Goal: Find specific page/section: Find specific page/section

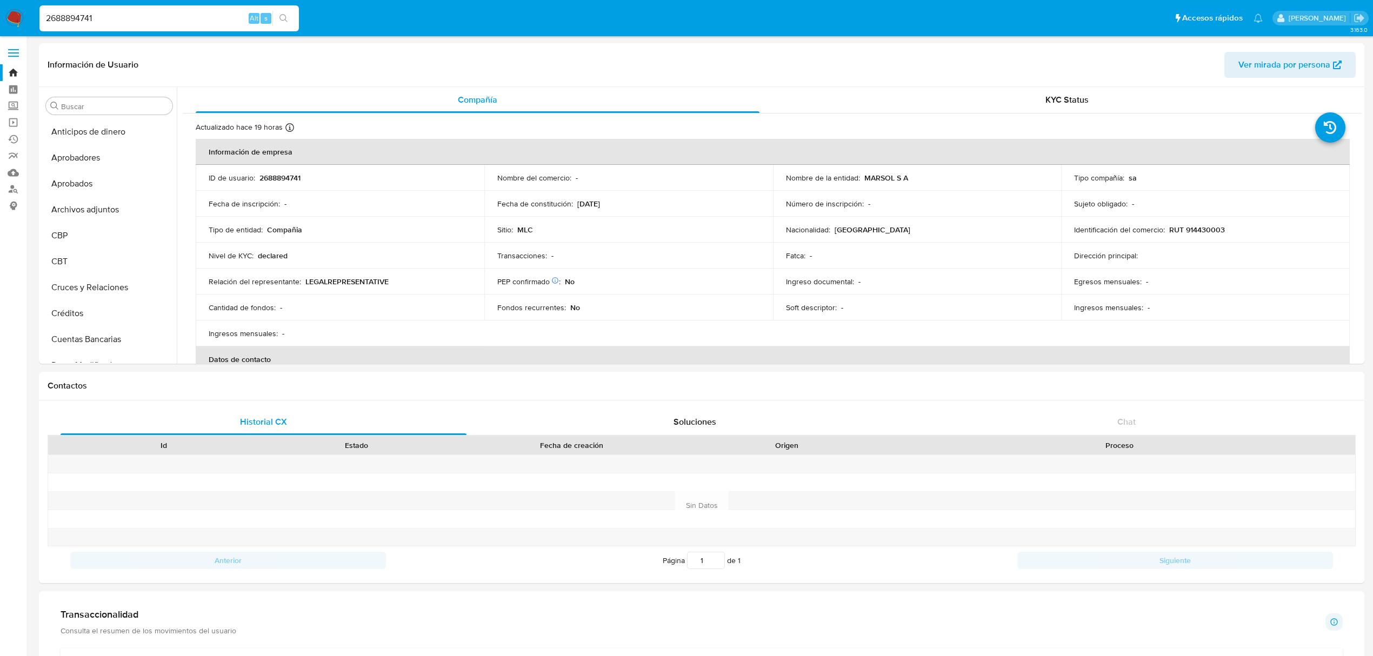
select select "10"
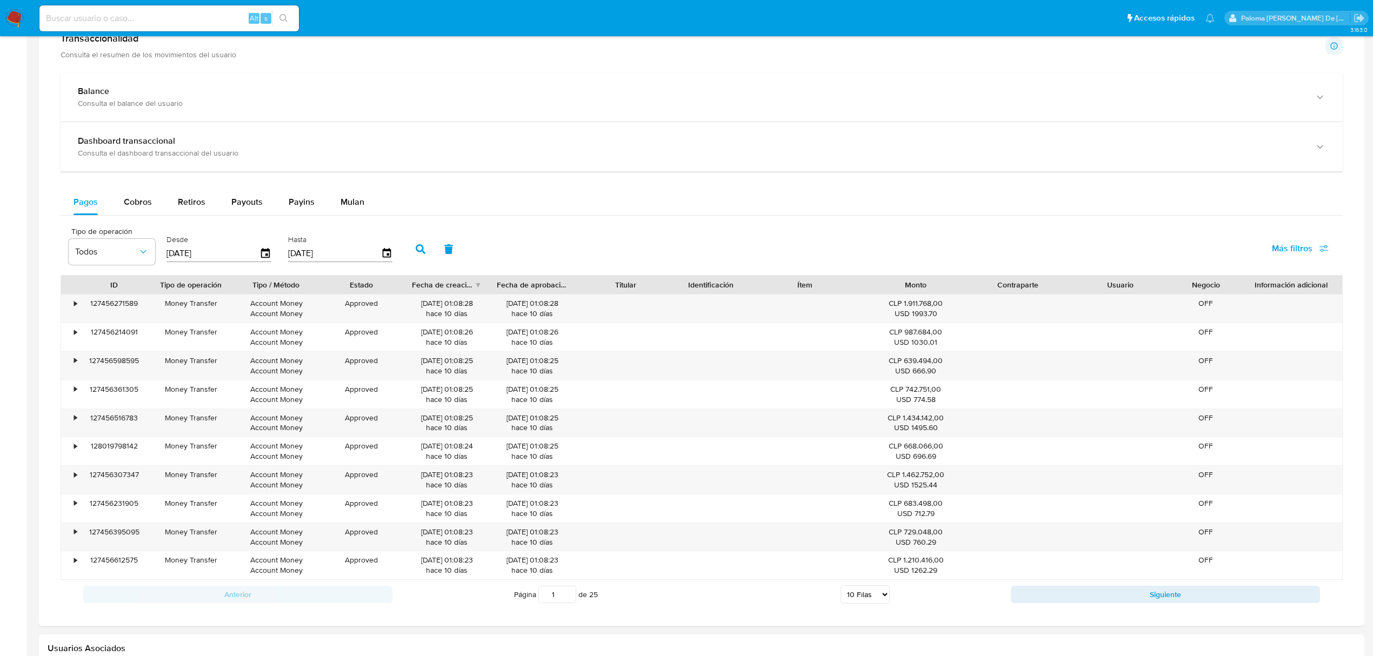
scroll to position [204, 0]
click at [160, 17] on input at bounding box center [168, 18] width 259 height 14
paste input "141217105"
type input "141217105"
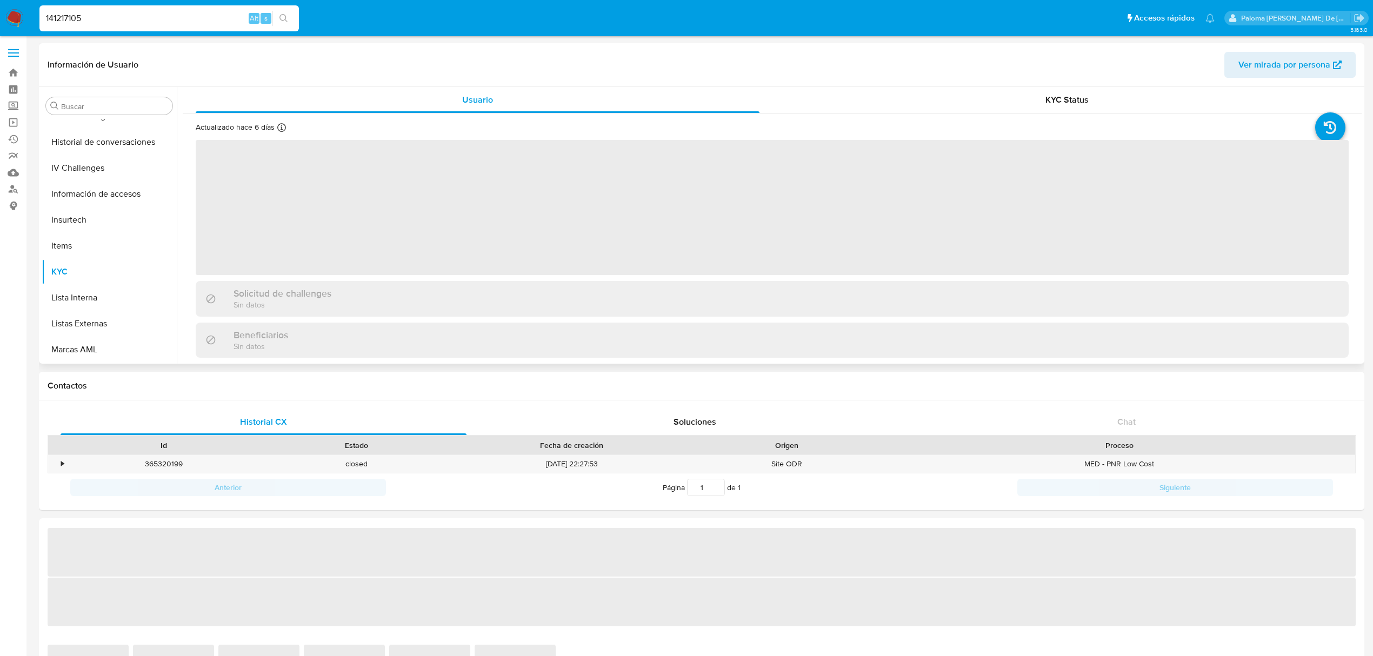
scroll to position [534, 0]
select select "10"
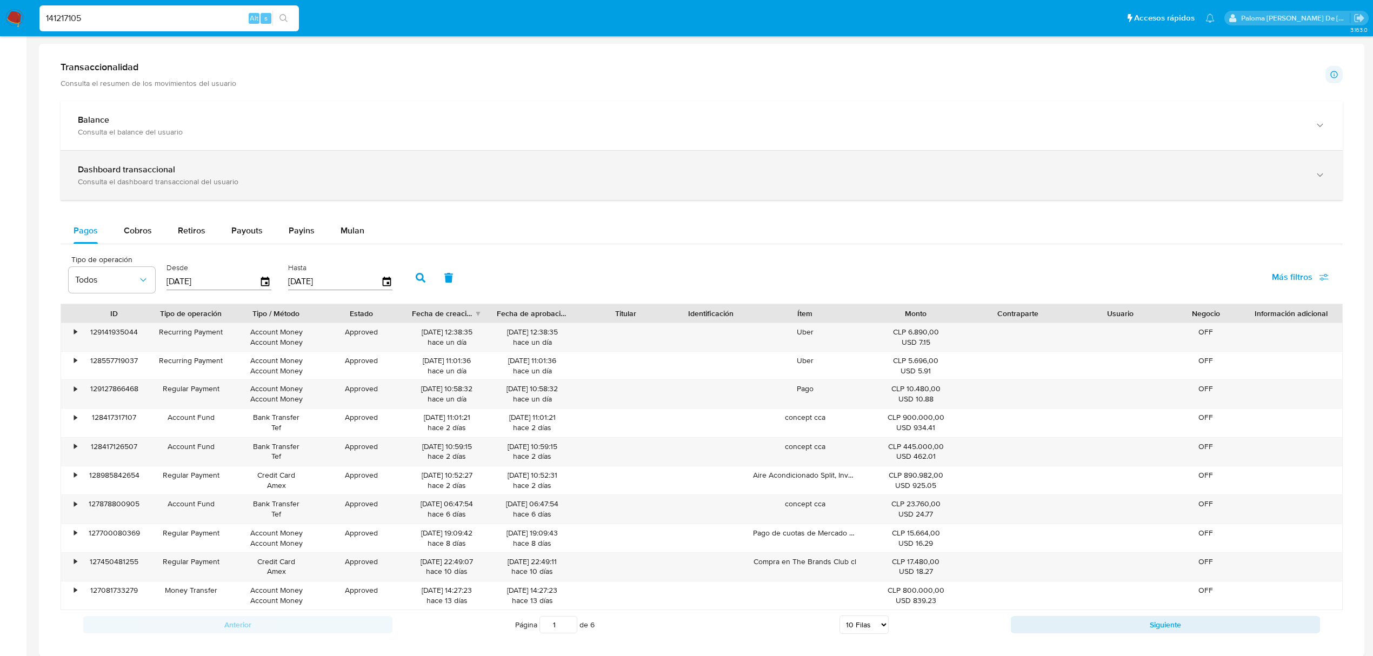
scroll to position [468, 0]
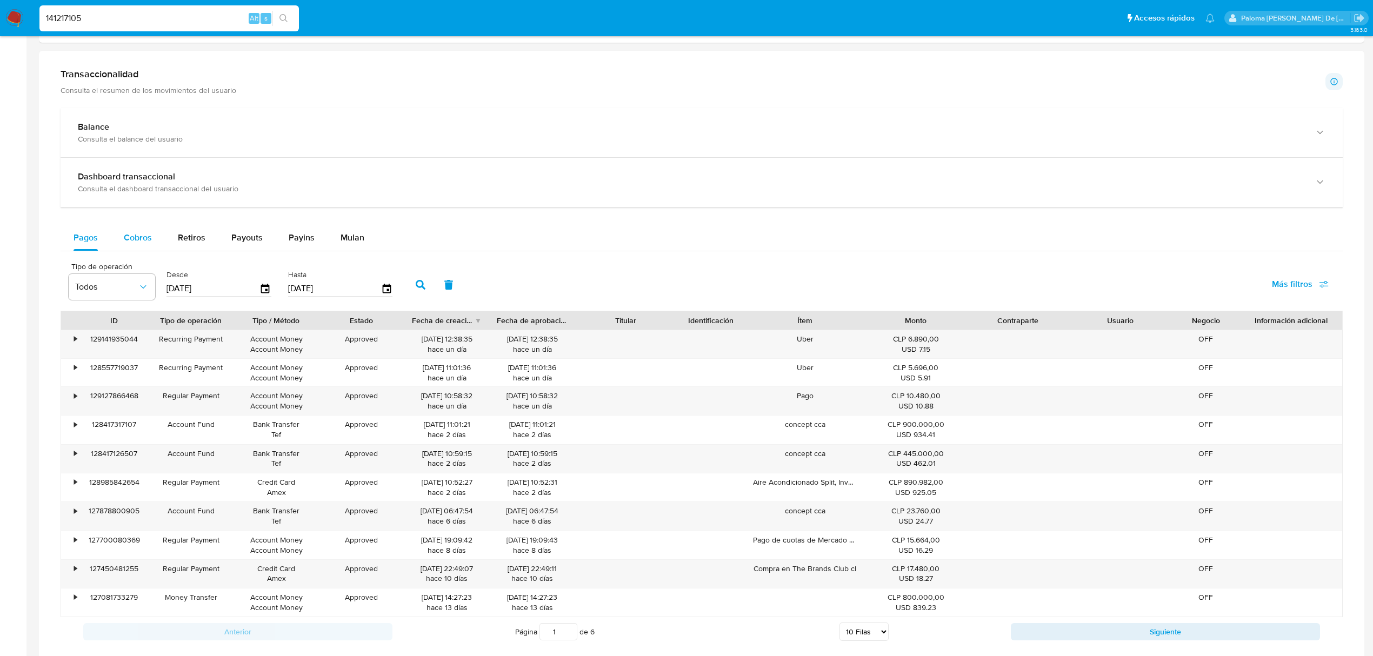
click at [145, 238] on span "Cobros" at bounding box center [138, 237] width 28 height 12
select select "10"
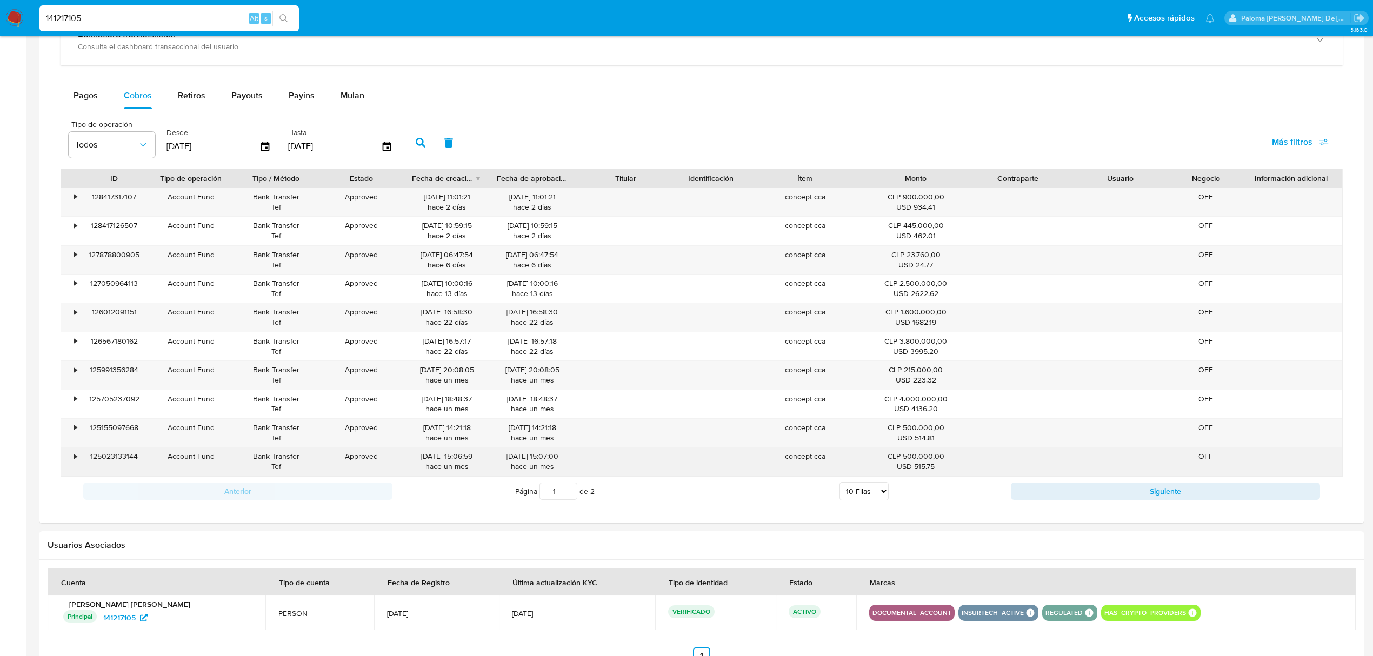
scroll to position [684, 0]
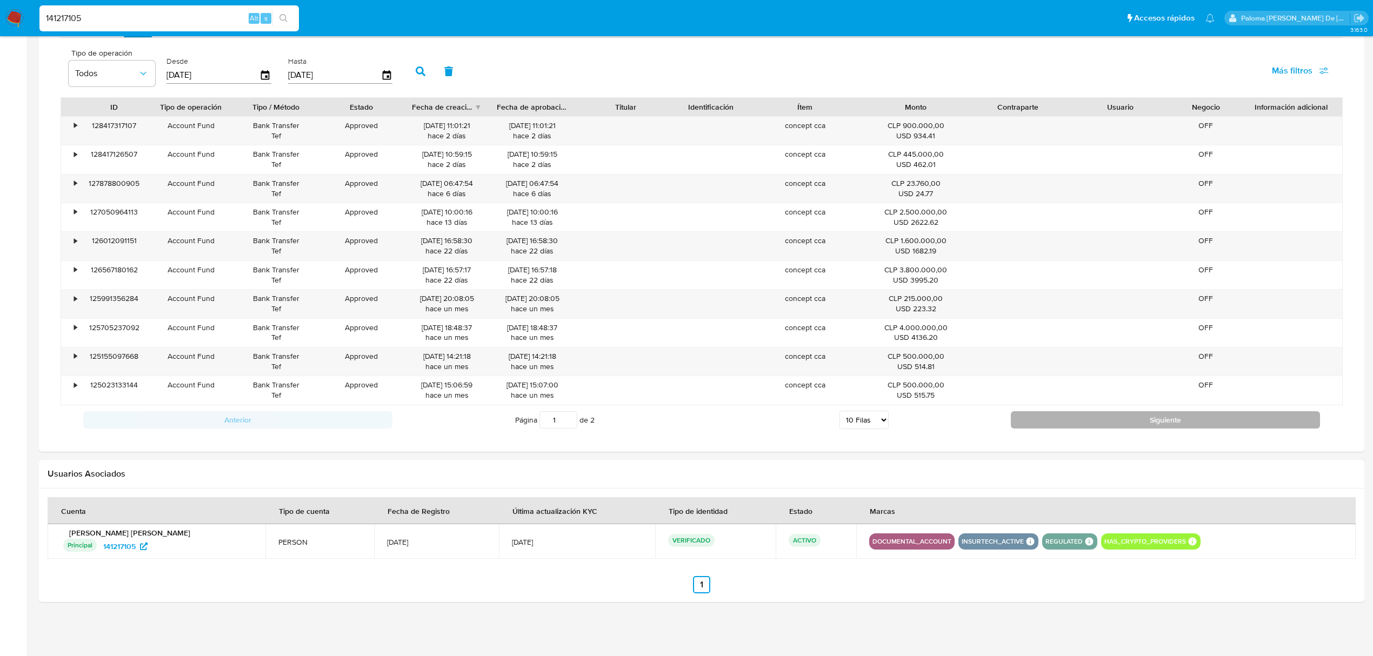
click at [1164, 429] on button "Siguiente" at bounding box center [1165, 419] width 309 height 17
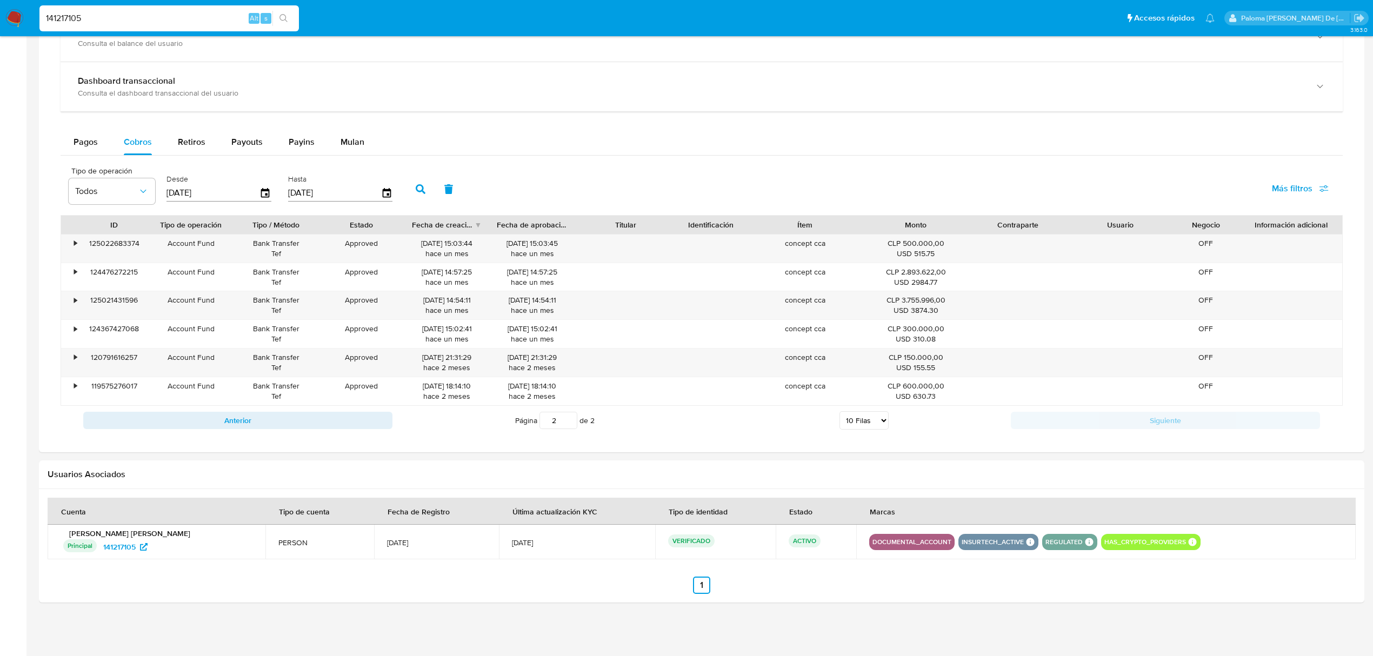
scroll to position [569, 0]
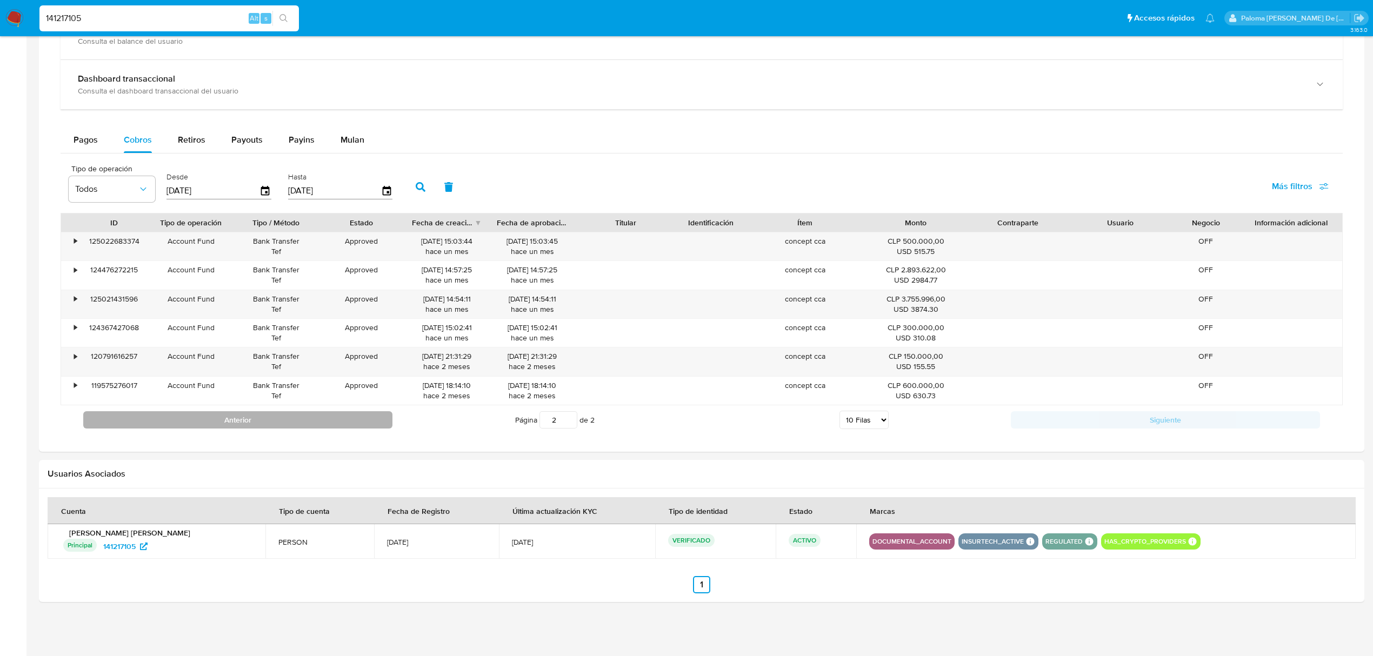
click at [243, 426] on button "Anterior" at bounding box center [237, 419] width 309 height 17
type input "1"
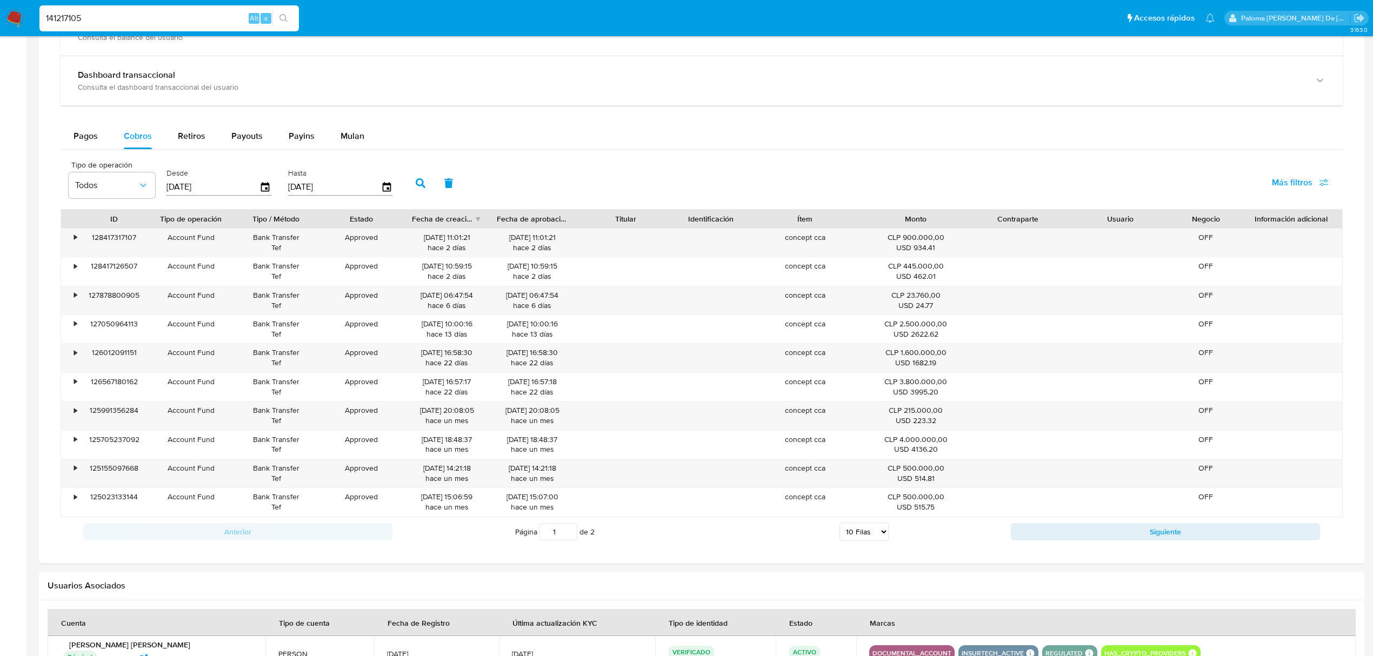
drag, startPoint x: 148, startPoint y: 9, endPoint x: 93, endPoint y: 14, distance: 54.8
click at [93, 14] on div "141217105 Alt s" at bounding box center [168, 18] width 259 height 26
drag, startPoint x: 102, startPoint y: 24, endPoint x: 2, endPoint y: 16, distance: 99.8
click at [1, 16] on nav "Pausado Ver notificaciones 141217105 Alt s Accesos rápidos Presiona las siguien…" at bounding box center [686, 18] width 1373 height 36
paste input "366296994"
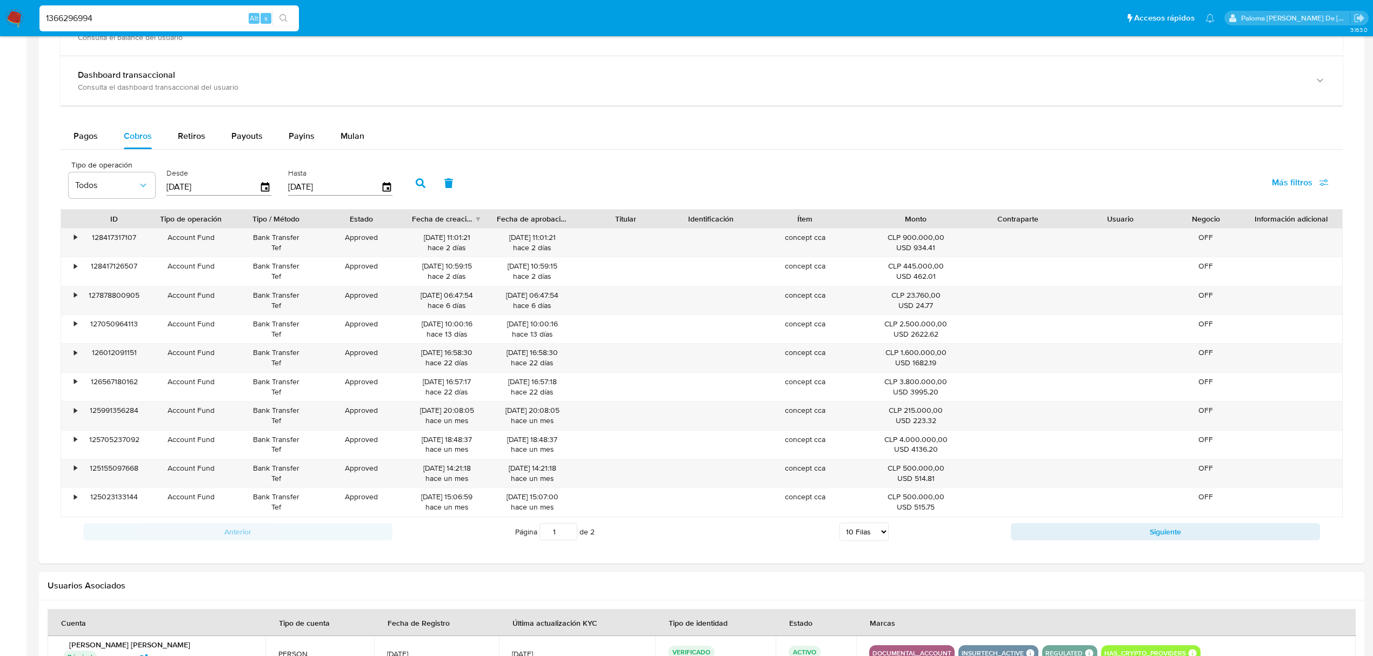
type input "1366296994"
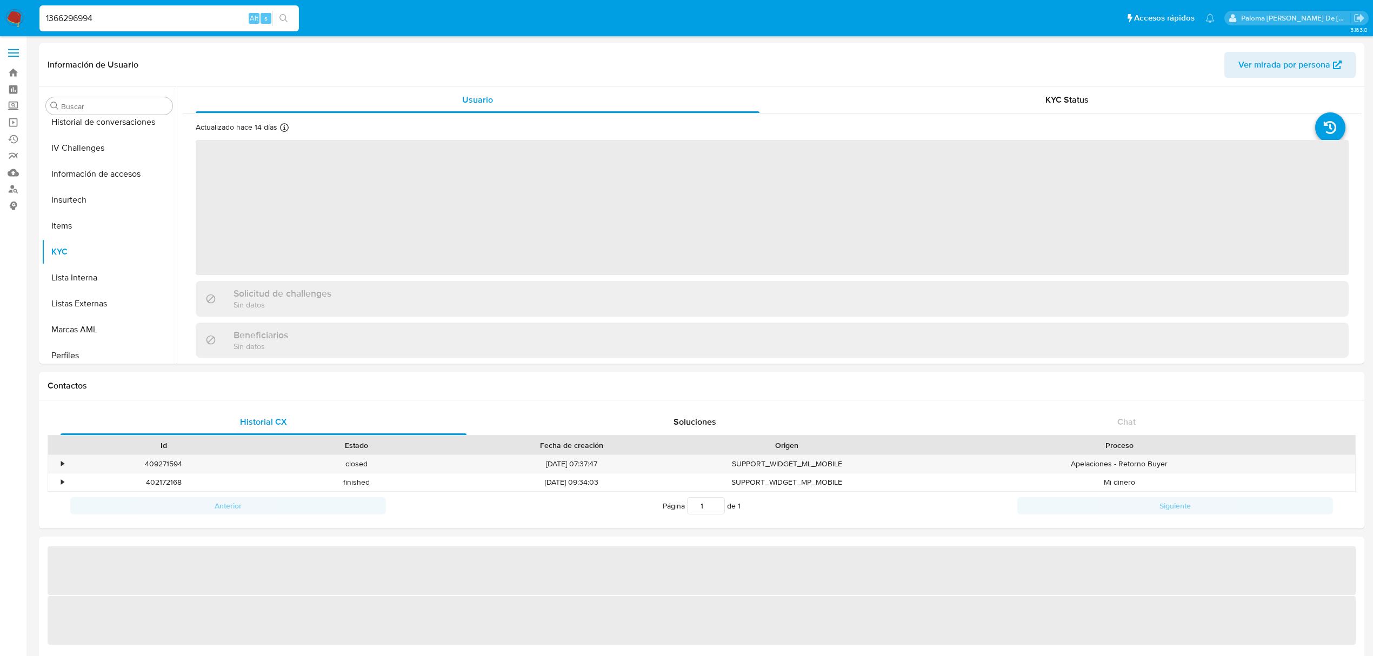
scroll to position [534, 0]
select select "10"
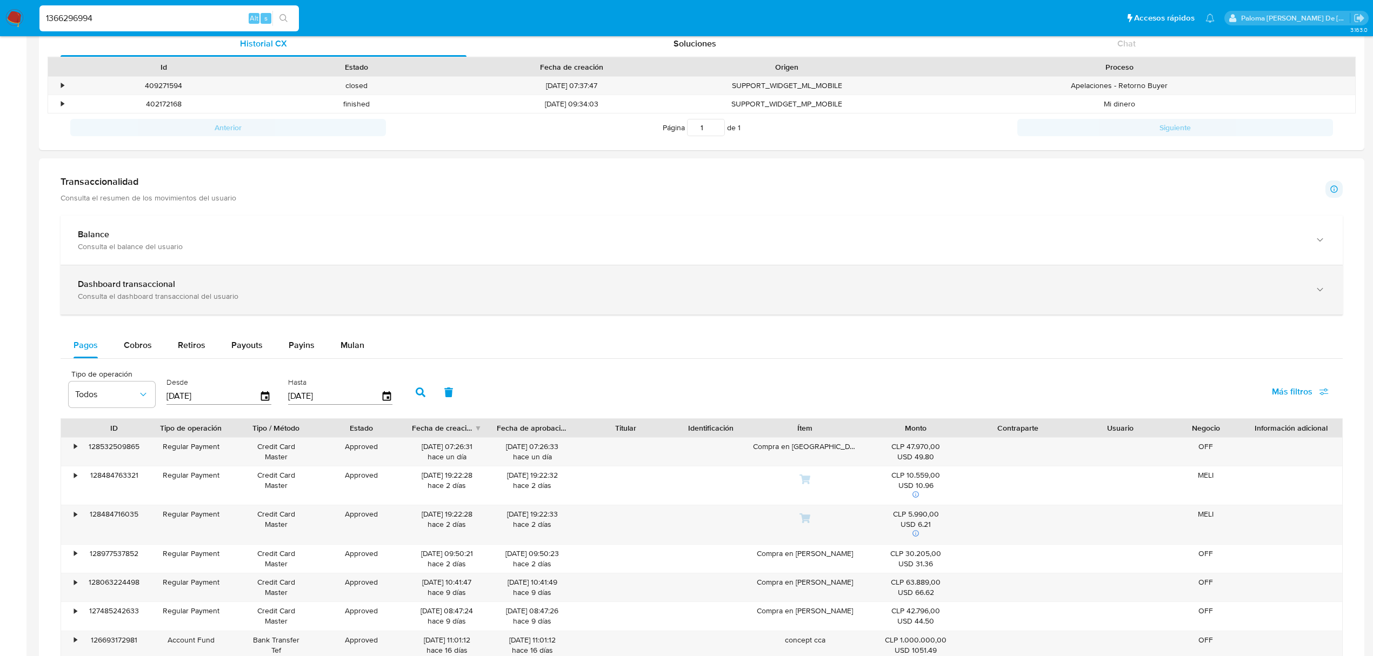
scroll to position [576, 0]
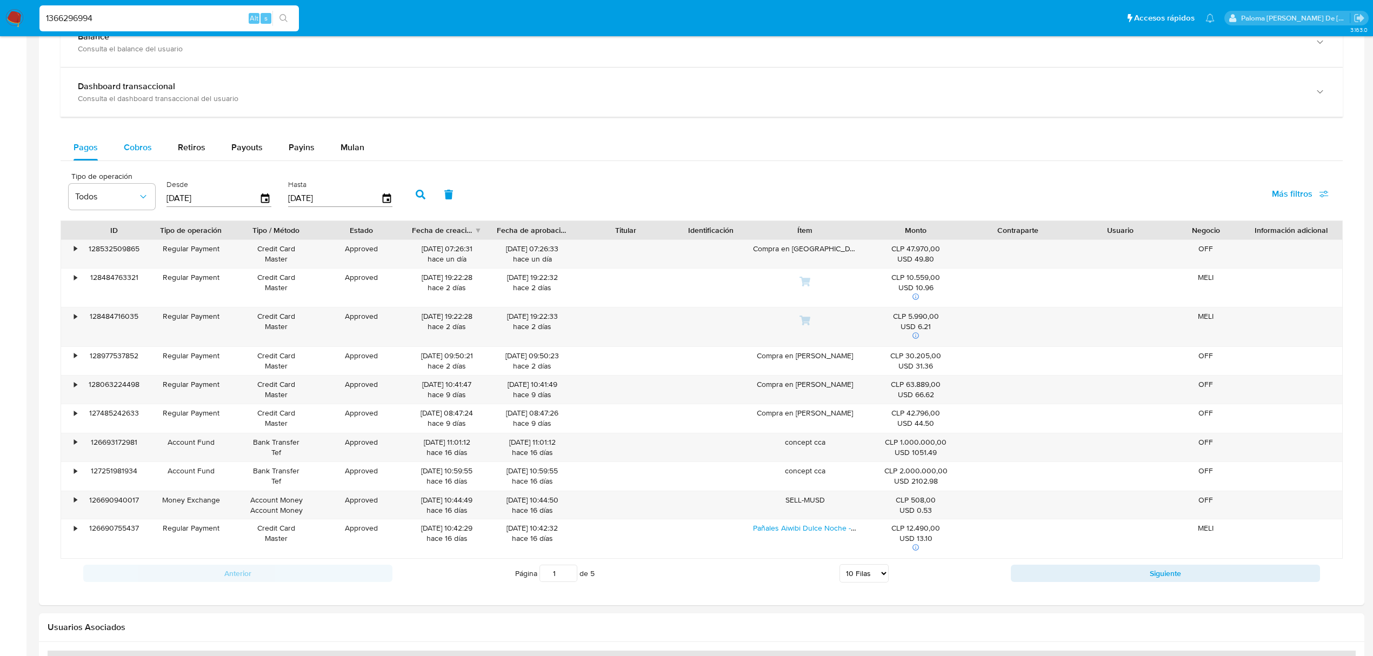
click at [139, 144] on span "Cobros" at bounding box center [138, 147] width 28 height 12
select select "10"
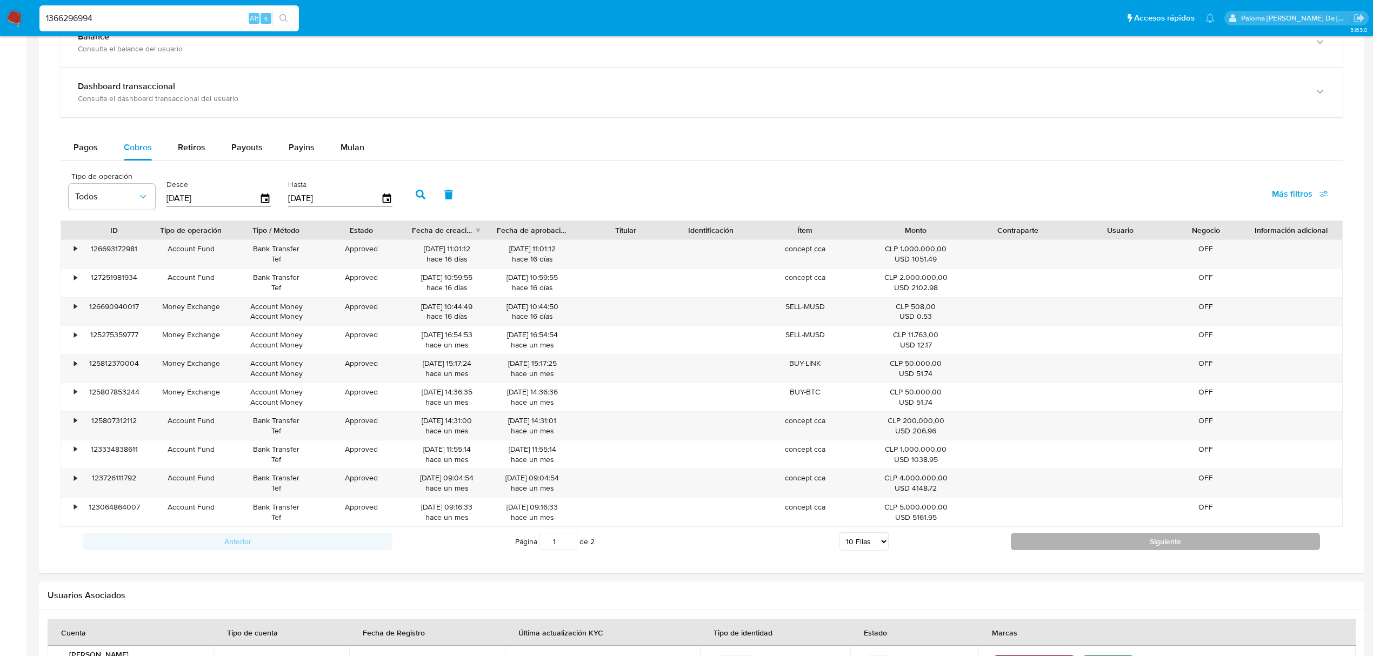
click at [1062, 556] on div "Anterior Página 1 de 2 5 Filas 10 Filas 20 Filas 25 Filas 50 Filas 100 Filas Si…" at bounding box center [702, 541] width 1282 height 29
click at [1058, 548] on button "Siguiente" at bounding box center [1165, 541] width 309 height 17
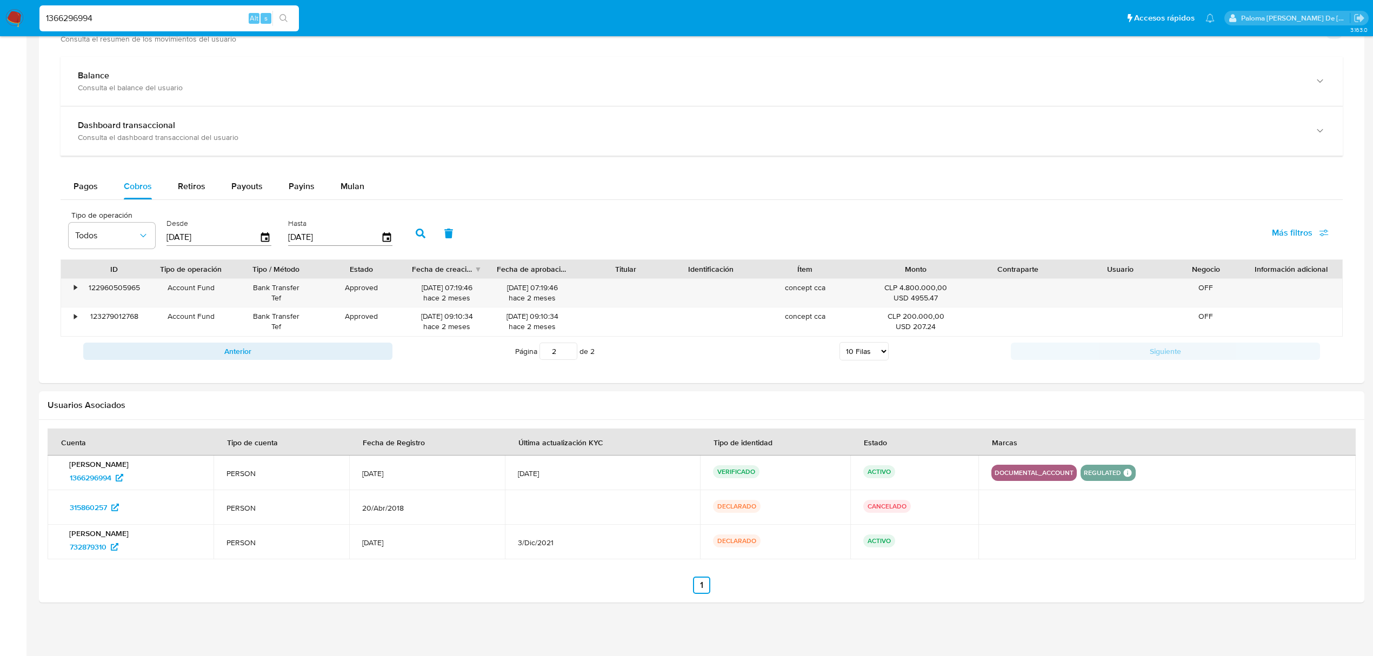
scroll to position [541, 0]
click at [239, 353] on button "Anterior" at bounding box center [237, 351] width 309 height 17
type input "1"
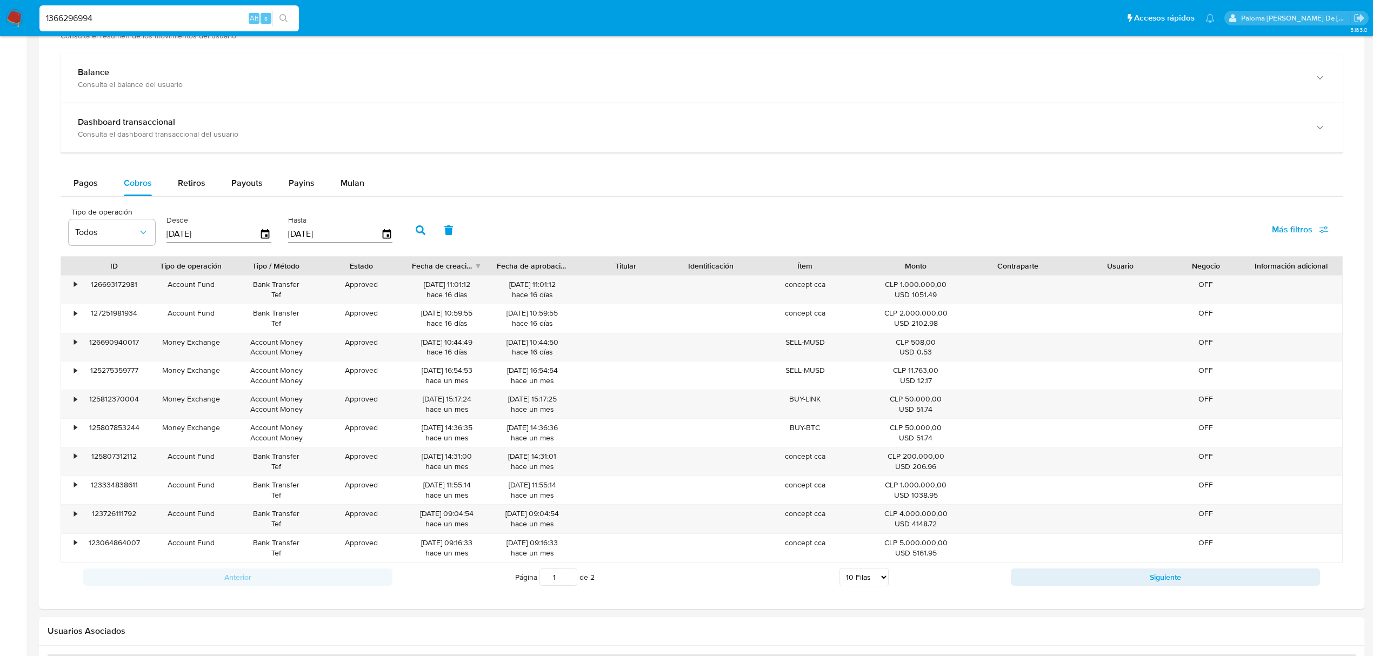
drag, startPoint x: 97, startPoint y: 20, endPoint x: -326, endPoint y: 15, distance: 423.8
click at [0, 15] on html "Pausado Ver notificaciones 1366296994 Alt s Accesos rápidos Presiona las siguie…" at bounding box center [686, 170] width 1373 height 1423
paste input "479556798"
type input "479556798"
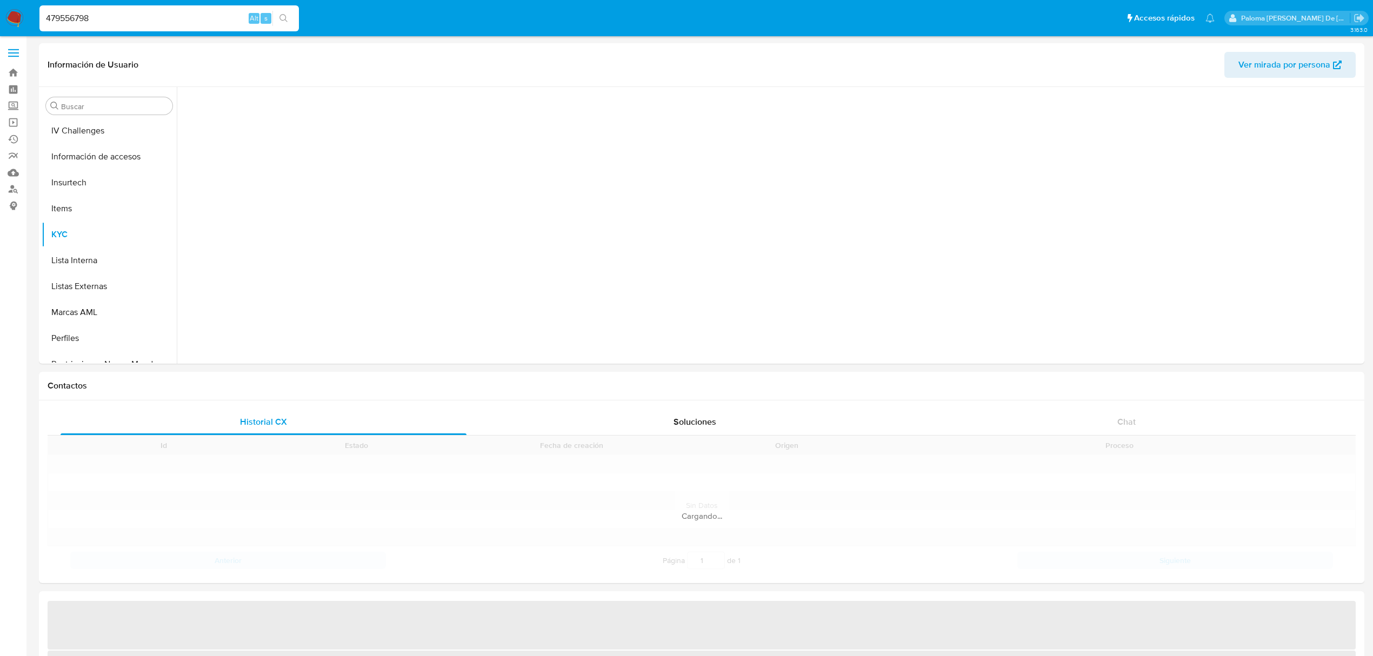
scroll to position [534, 0]
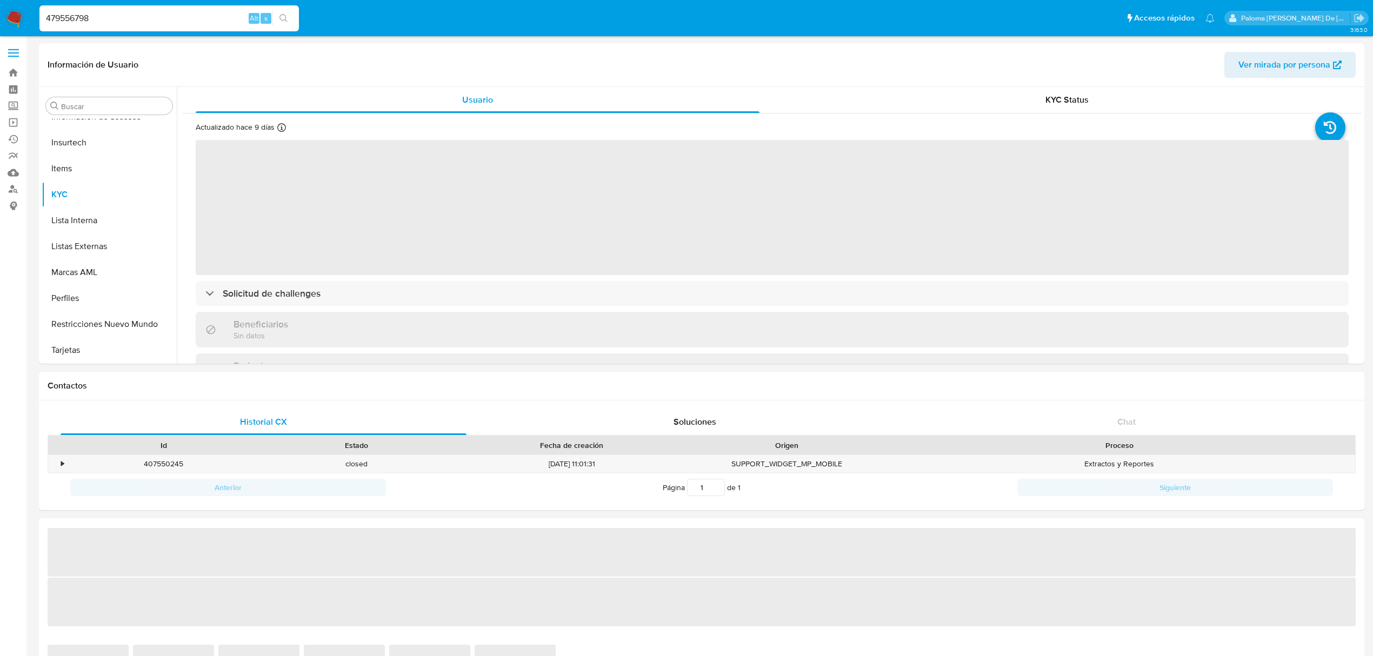
select select "10"
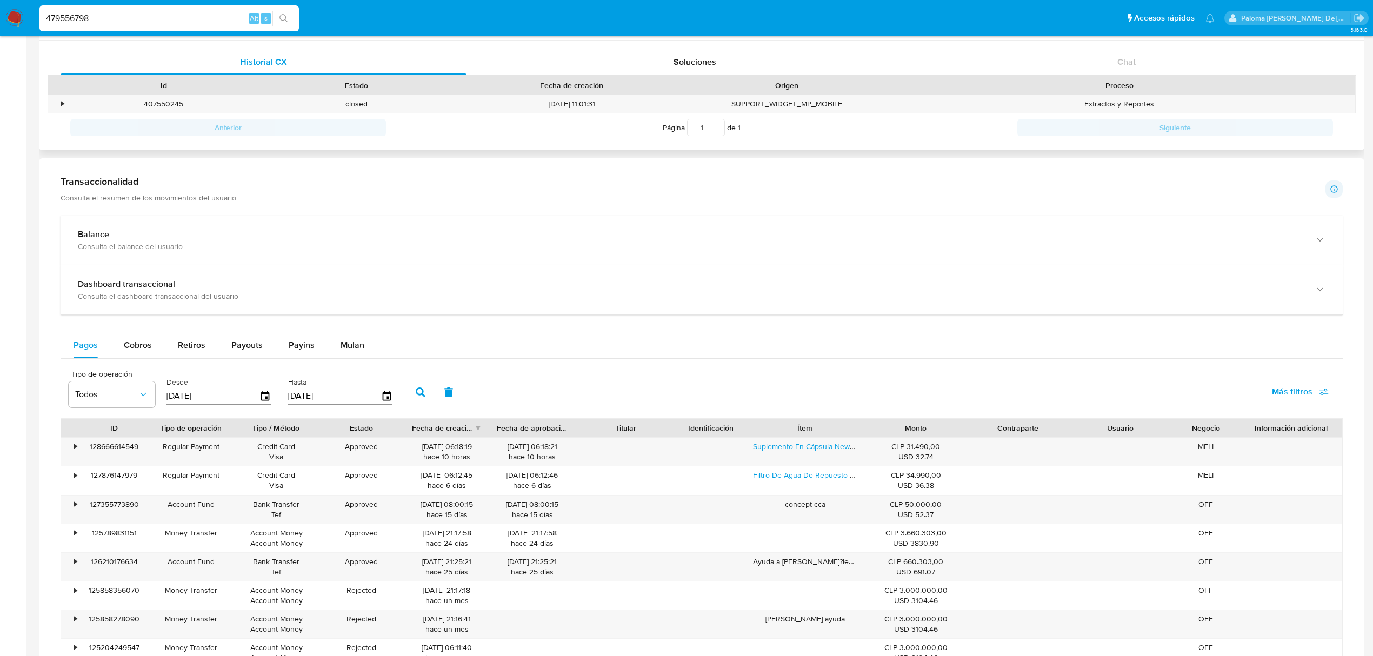
scroll to position [576, 0]
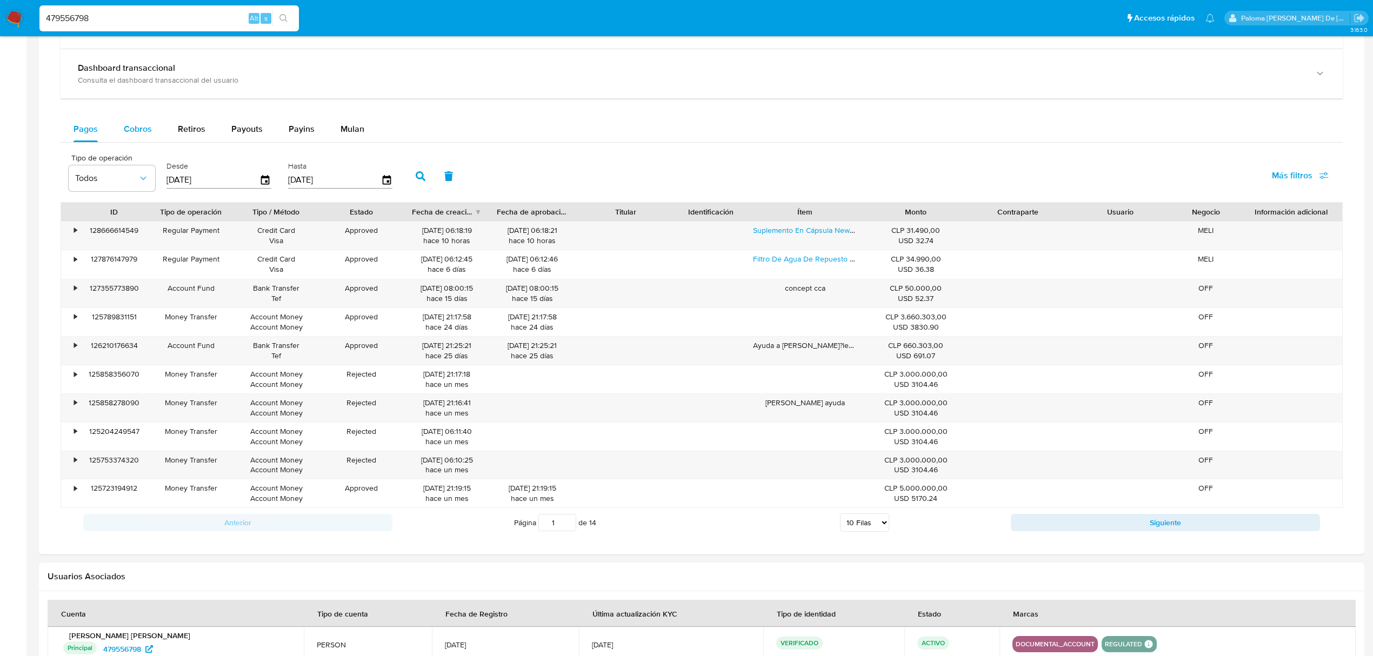
click at [131, 130] on span "Cobros" at bounding box center [138, 129] width 28 height 12
select select "10"
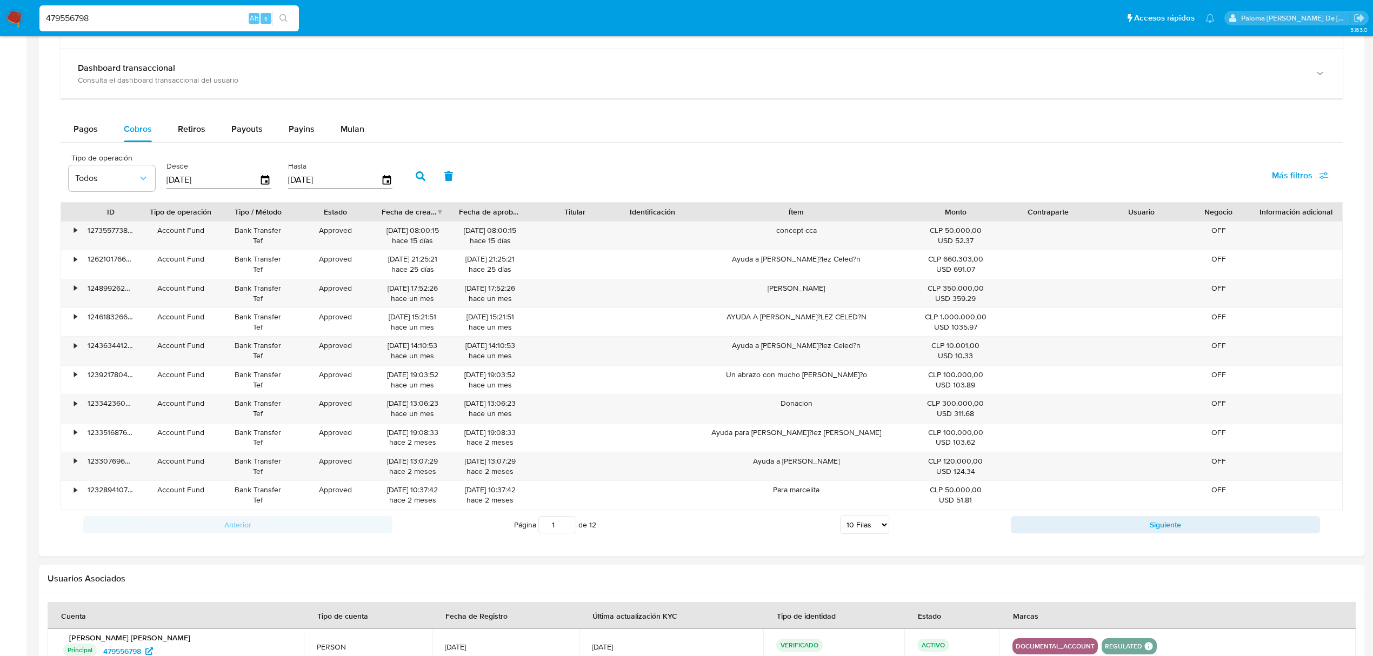
drag, startPoint x: 869, startPoint y: 218, endPoint x: 976, endPoint y: 208, distance: 107.0
click at [976, 208] on div "ID Tipo de operación Tipo / Método Estado Fecha de creación Fecha de aprobación…" at bounding box center [701, 212] width 1281 height 18
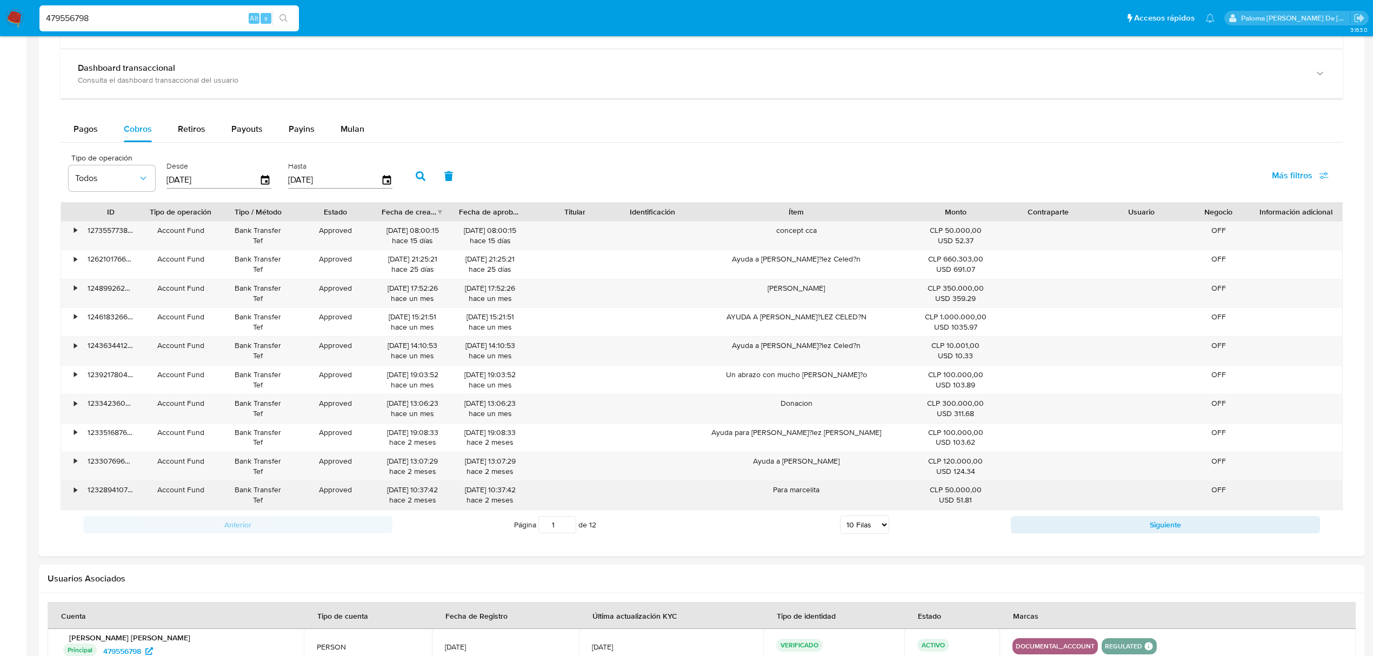
scroll to position [685, 0]
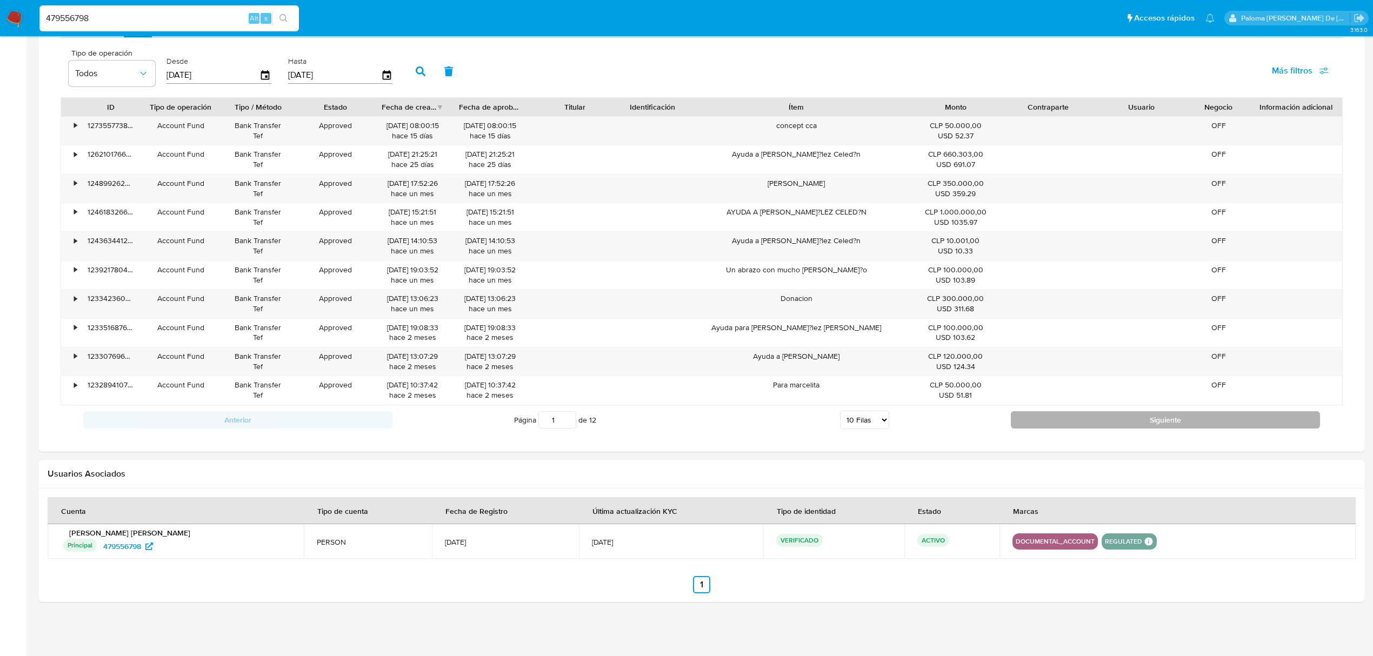
click at [1156, 418] on button "Siguiente" at bounding box center [1165, 419] width 309 height 17
click at [1099, 418] on button "Siguiente" at bounding box center [1165, 419] width 309 height 17
click at [1140, 424] on button "Siguiente" at bounding box center [1165, 419] width 309 height 17
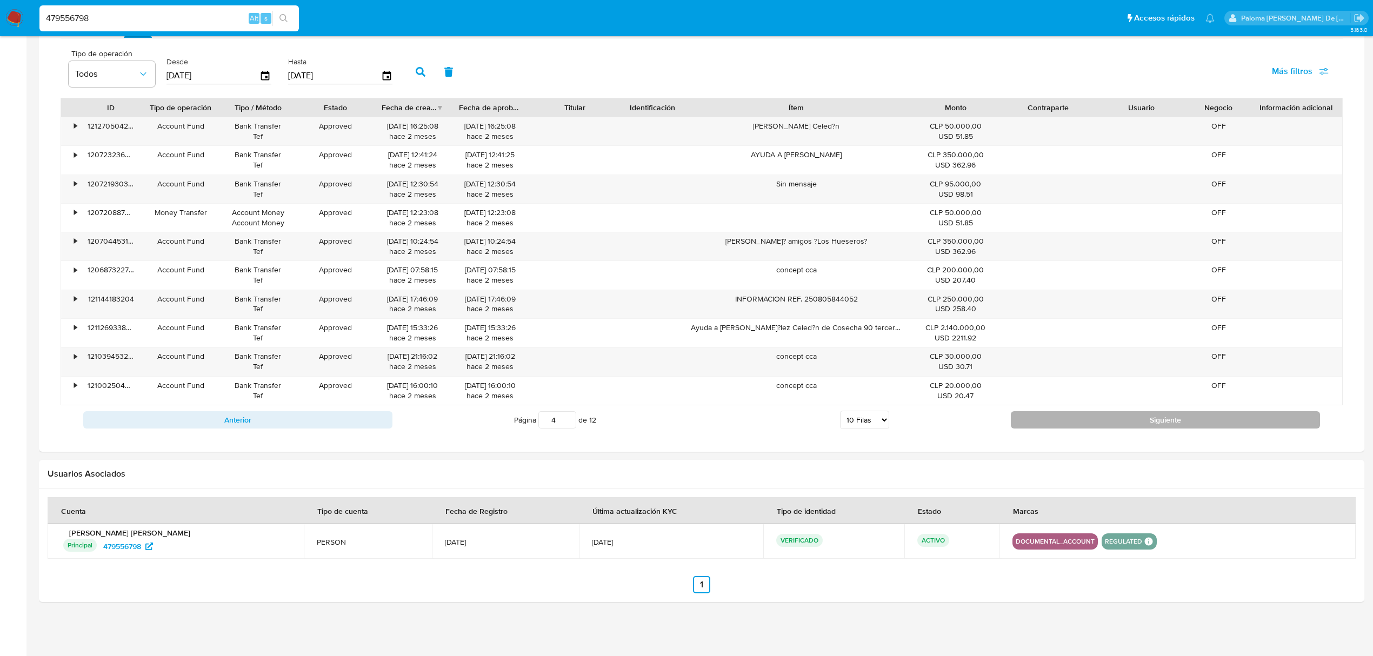
click at [1140, 424] on button "Siguiente" at bounding box center [1165, 419] width 309 height 17
click at [1082, 427] on button "Siguiente" at bounding box center [1165, 419] width 309 height 17
click at [1101, 413] on button "Siguiente" at bounding box center [1165, 419] width 309 height 17
click at [1126, 422] on button "Siguiente" at bounding box center [1165, 419] width 309 height 17
click at [1174, 420] on button "Siguiente" at bounding box center [1165, 419] width 309 height 17
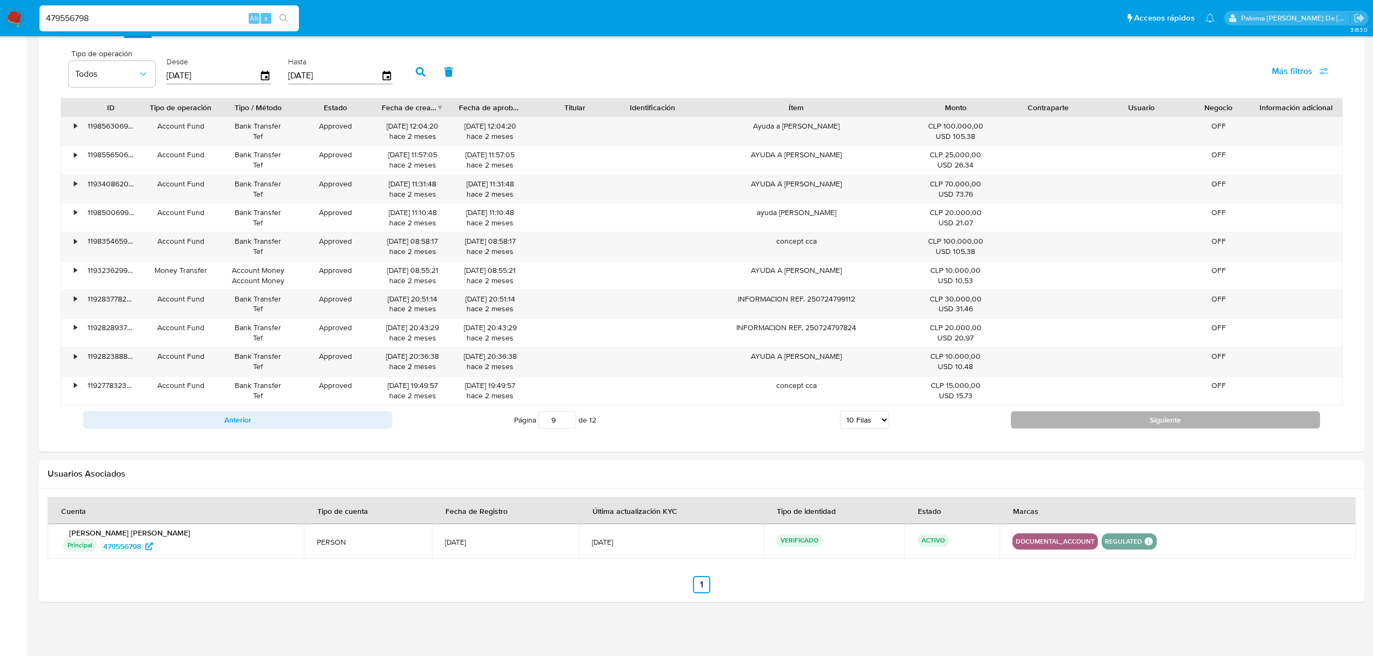
click at [1153, 418] on button "Siguiente" at bounding box center [1165, 419] width 309 height 17
type input "10"
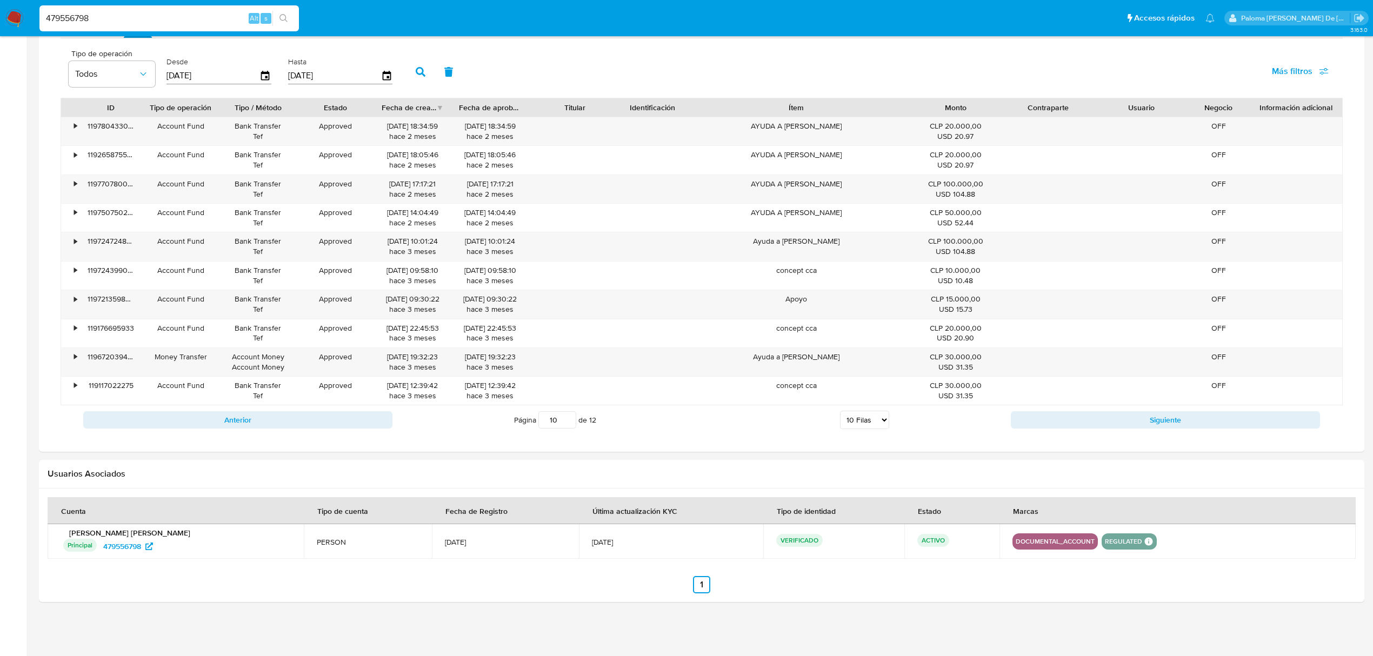
drag, startPoint x: 102, startPoint y: 16, endPoint x: -143, endPoint y: 35, distance: 245.1
paste input "2434113895"
type input "2434113895"
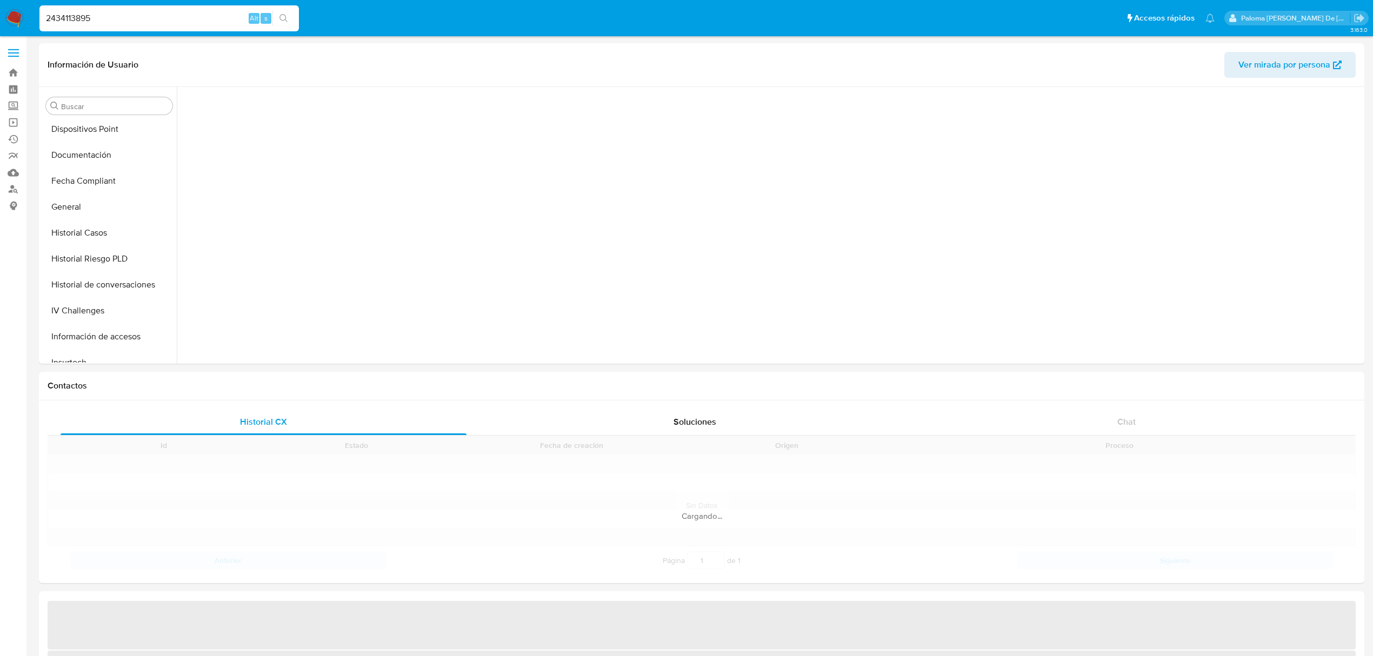
scroll to position [534, 0]
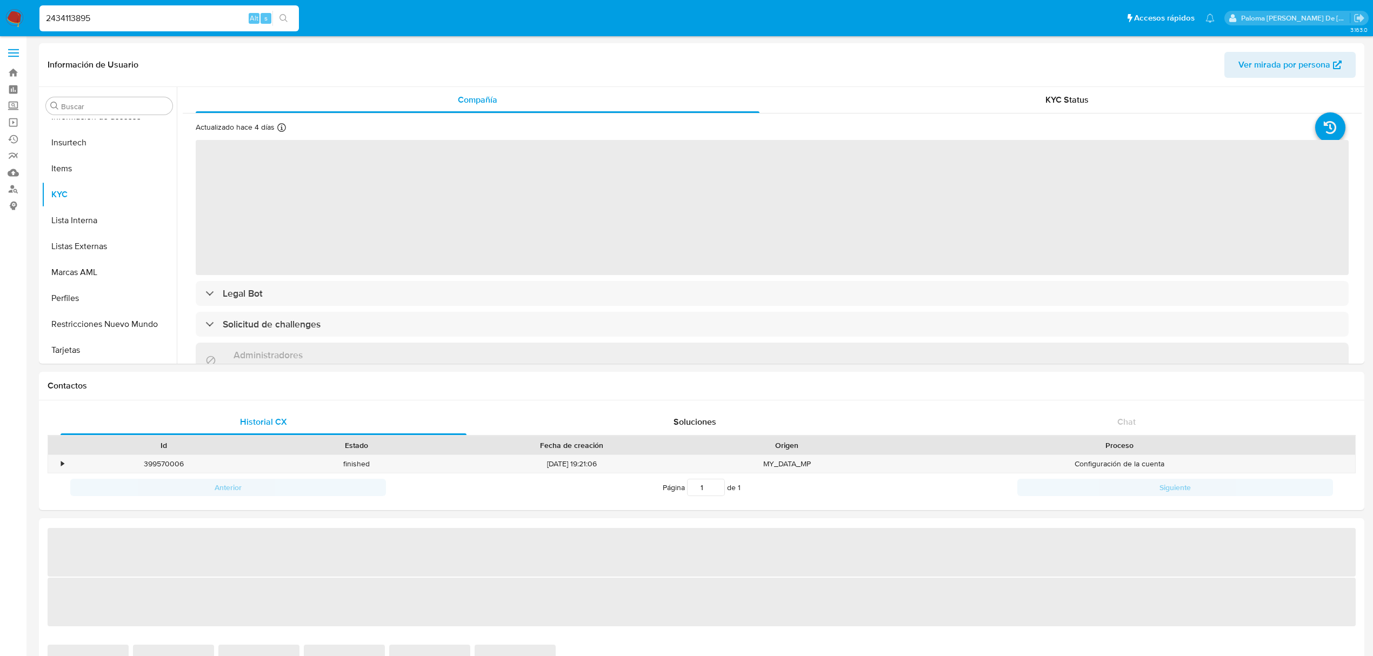
select select "10"
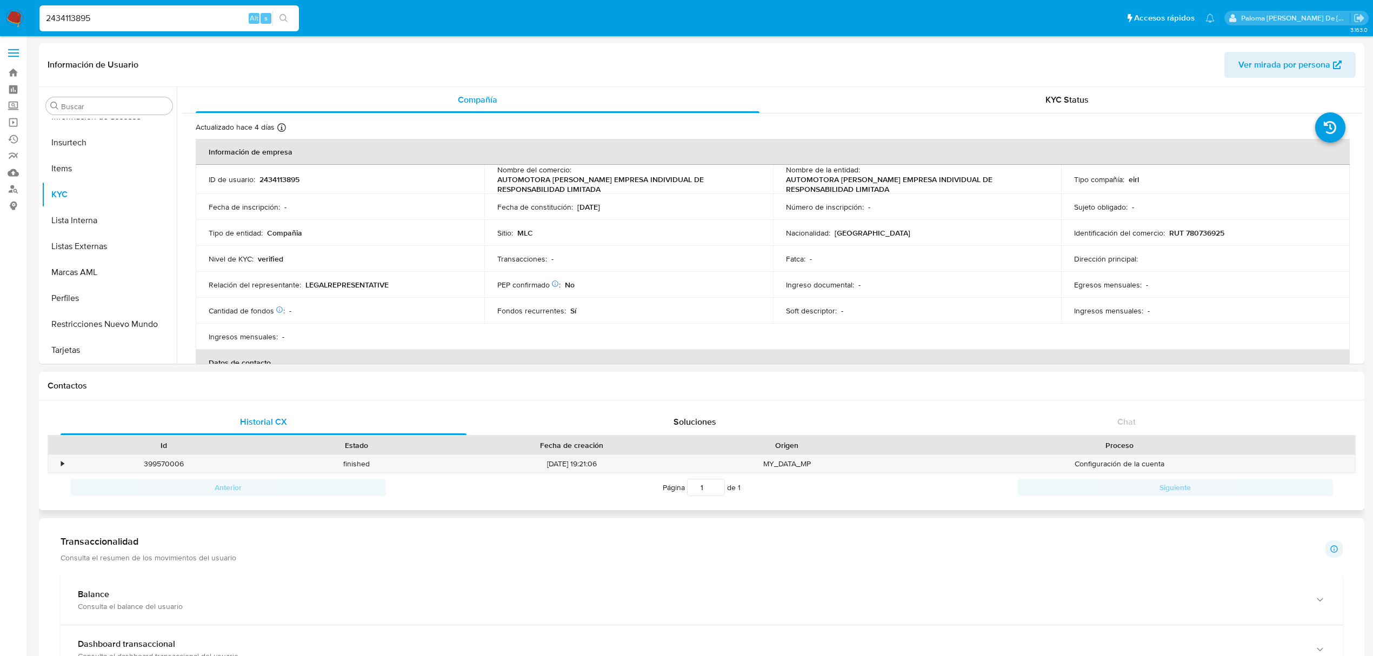
scroll to position [432, 0]
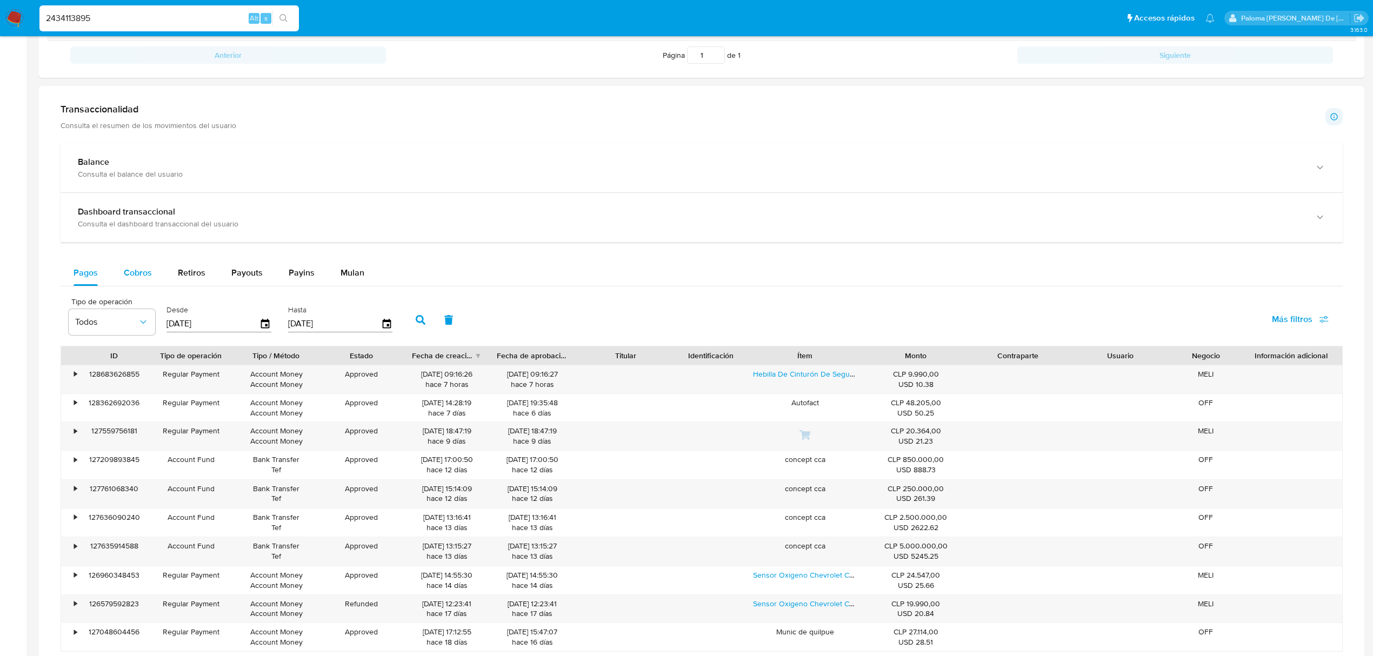
click at [137, 271] on span "Cobros" at bounding box center [138, 272] width 28 height 12
select select "10"
drag, startPoint x: 186, startPoint y: 11, endPoint x: -129, endPoint y: -1, distance: 314.8
click at [0, 0] on html "Pausado Ver notificaciones 2434113895 Alt s Accesos rápidos Presiona las siguie…" at bounding box center [686, 236] width 1373 height 1336
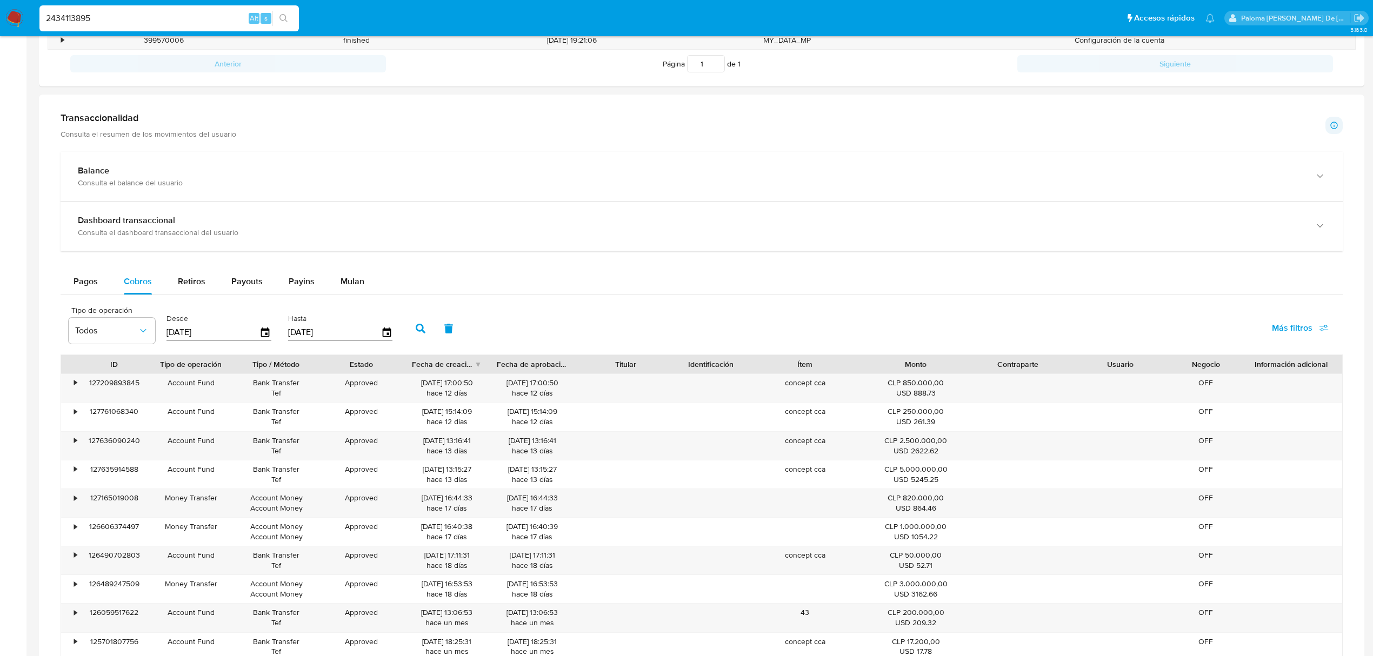
paste input "385984913"
type input "385984913"
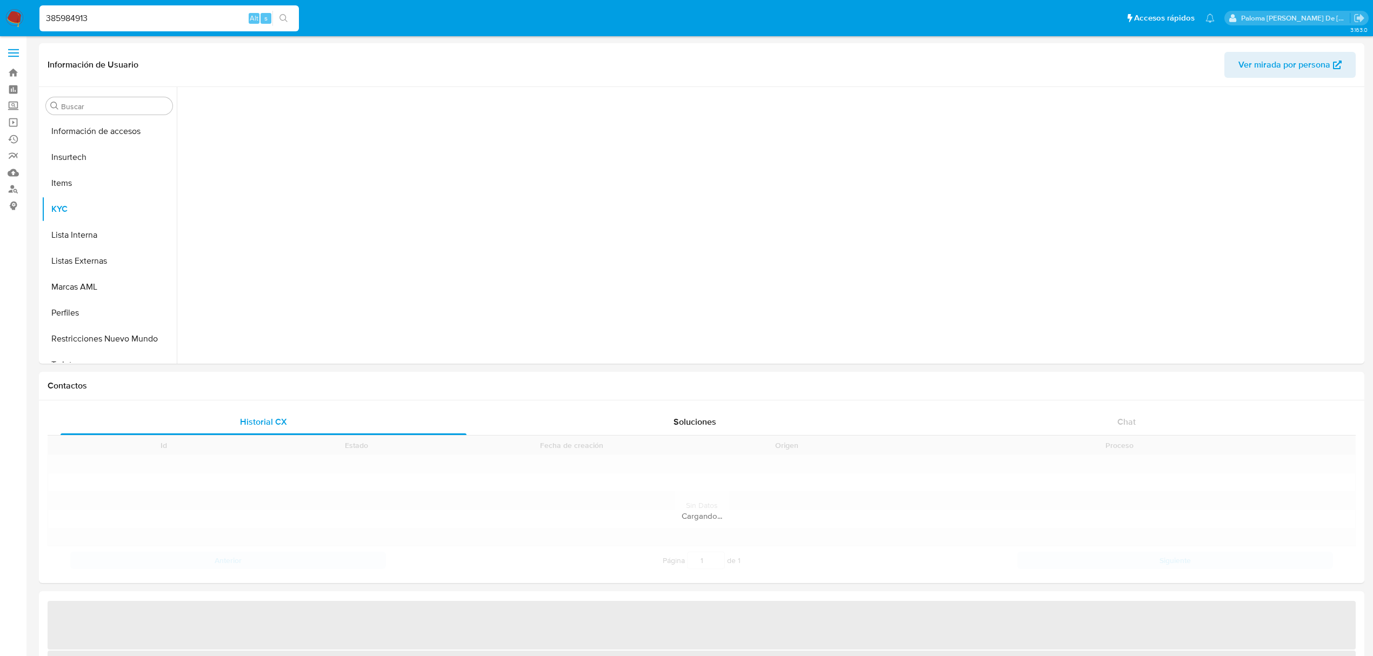
scroll to position [534, 0]
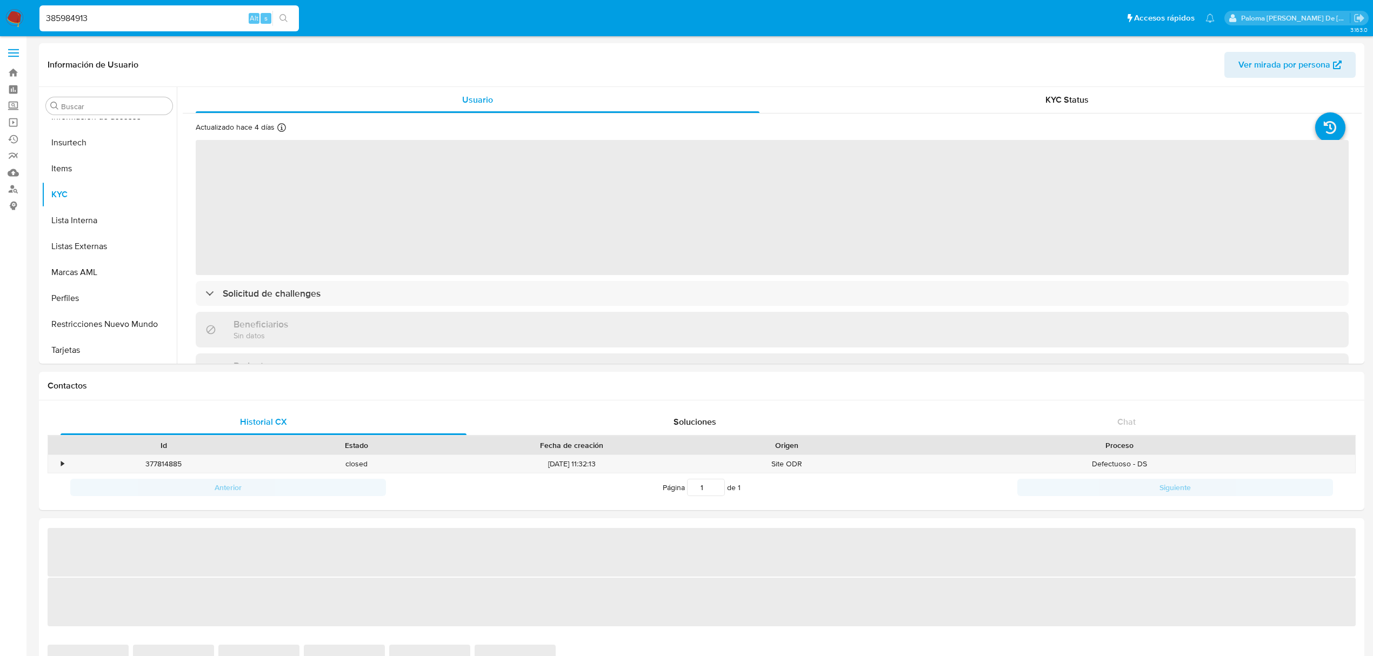
select select "10"
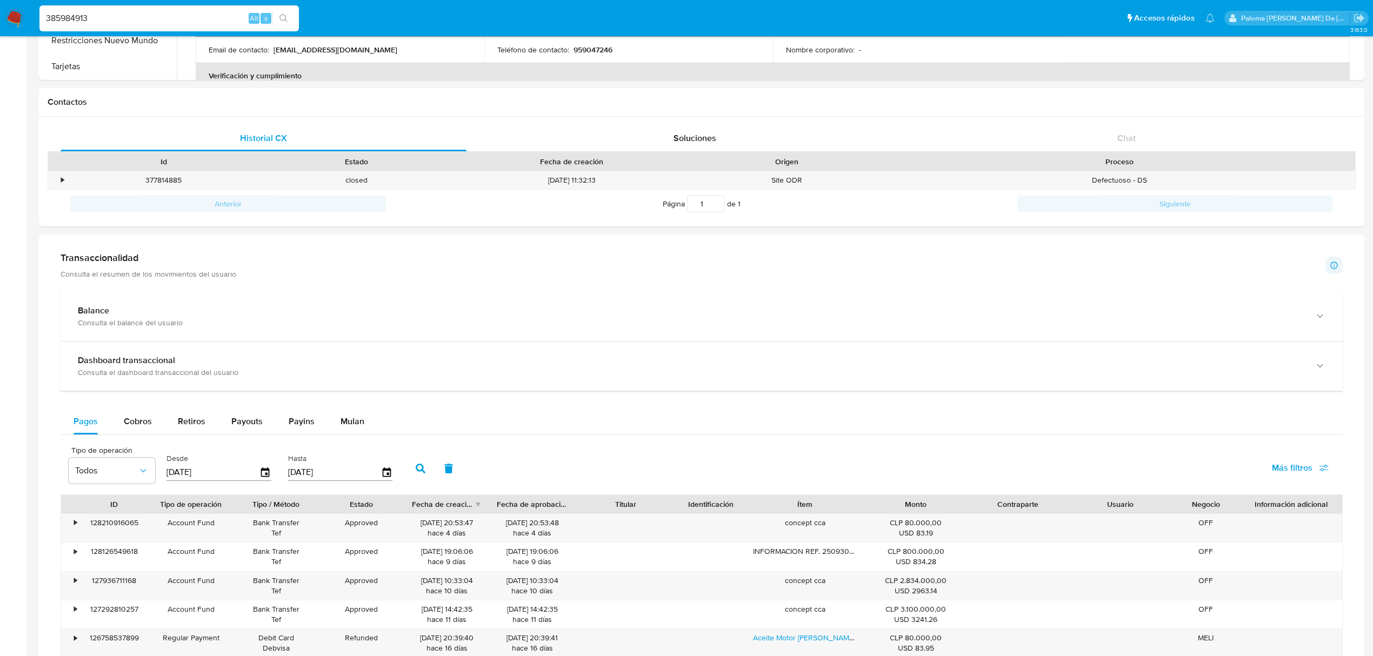
scroll to position [432, 0]
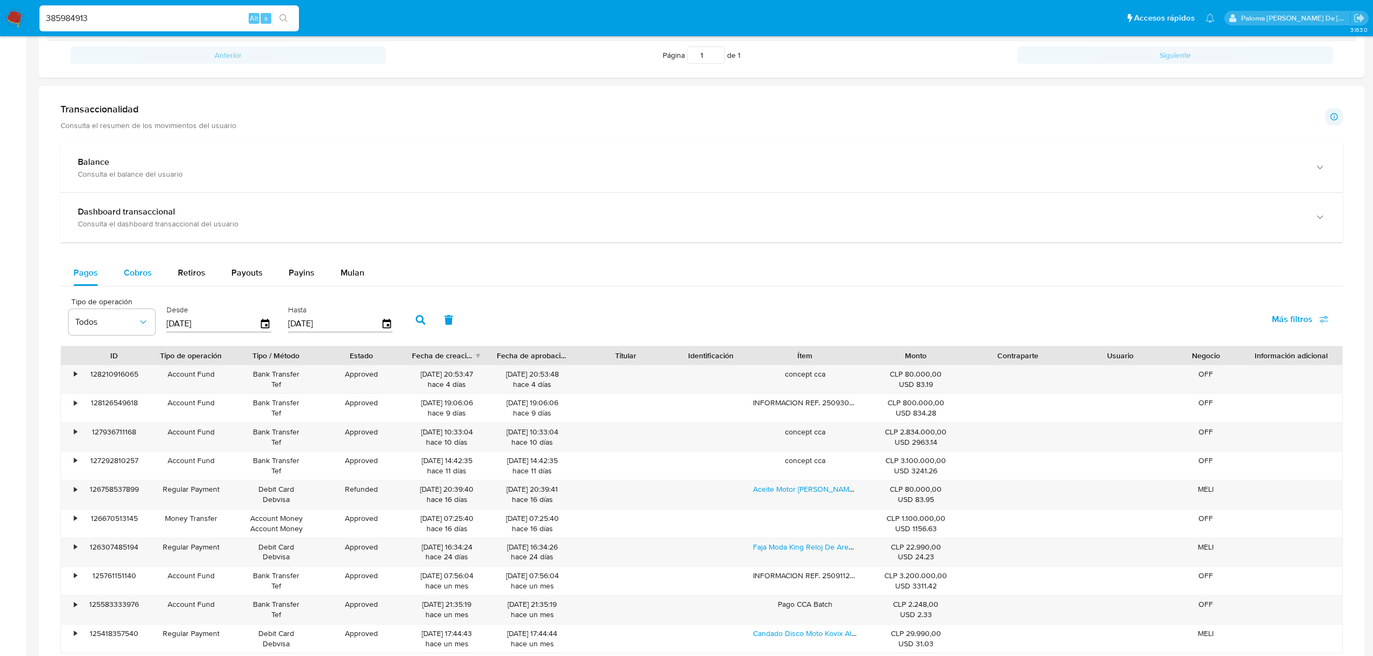
click at [143, 277] on span "Cobros" at bounding box center [138, 272] width 28 height 12
select select "10"
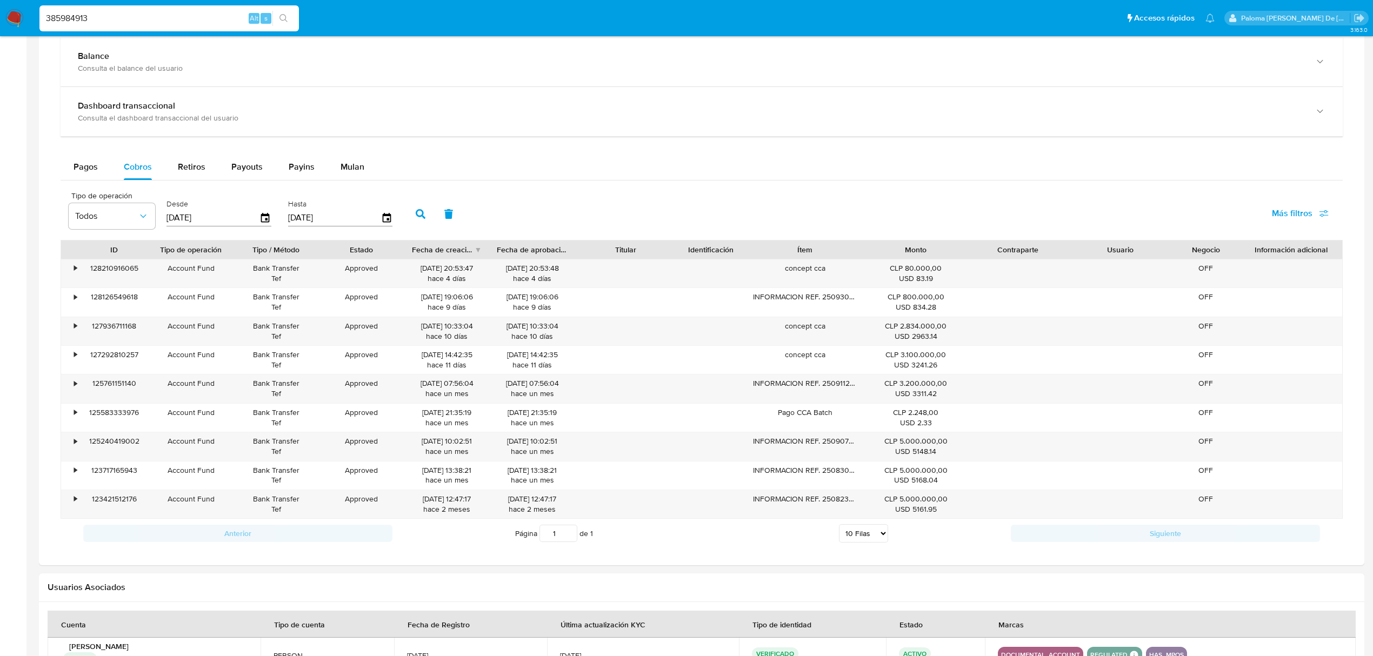
scroll to position [649, 0]
